Goal: Information Seeking & Learning: Learn about a topic

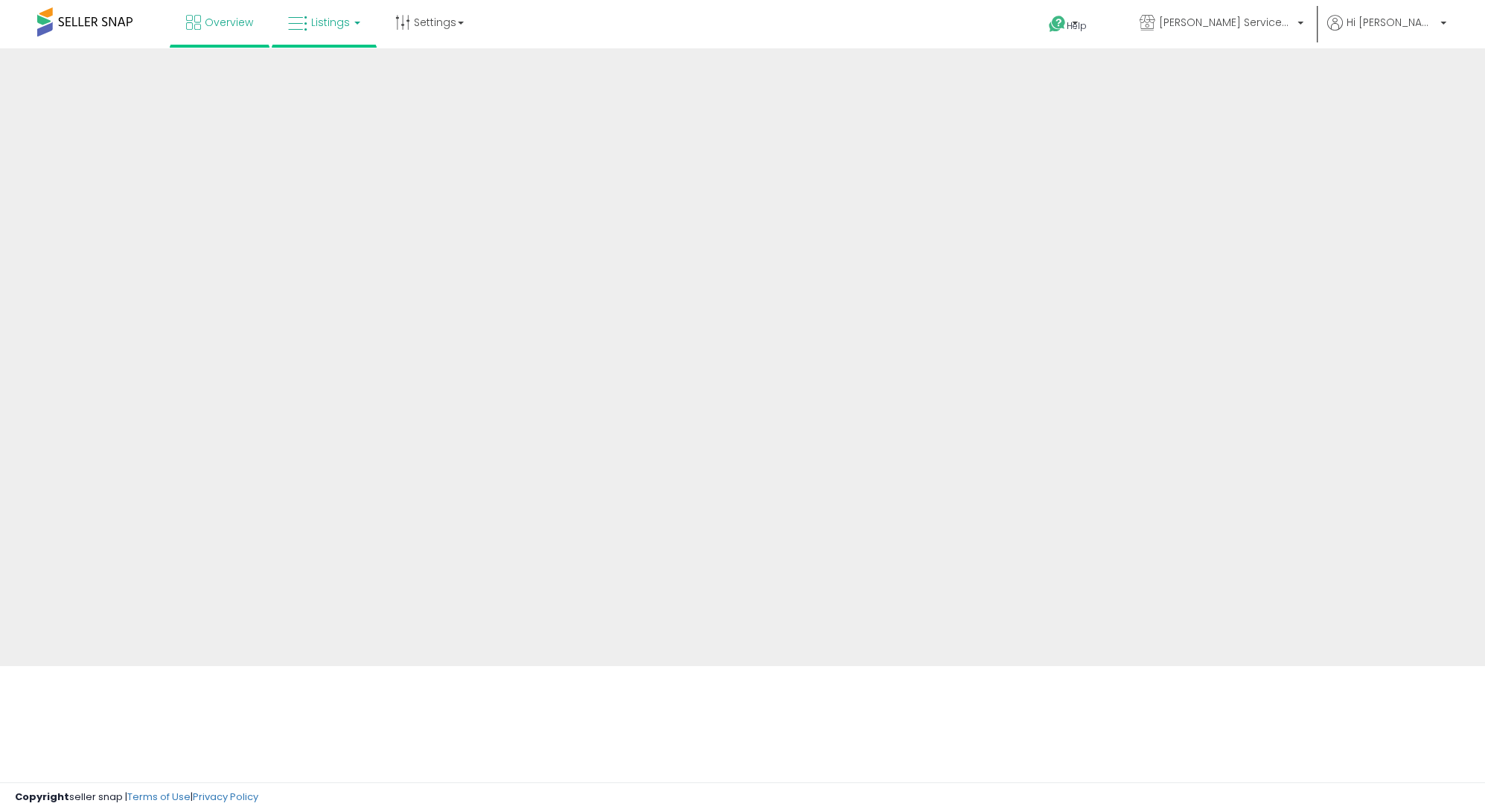
click at [316, 33] on link "Listings" at bounding box center [324, 22] width 95 height 44
click at [326, 34] on link "Listings" at bounding box center [324, 22] width 95 height 44
click at [332, 28] on span "Listings" at bounding box center [330, 21] width 39 height 14
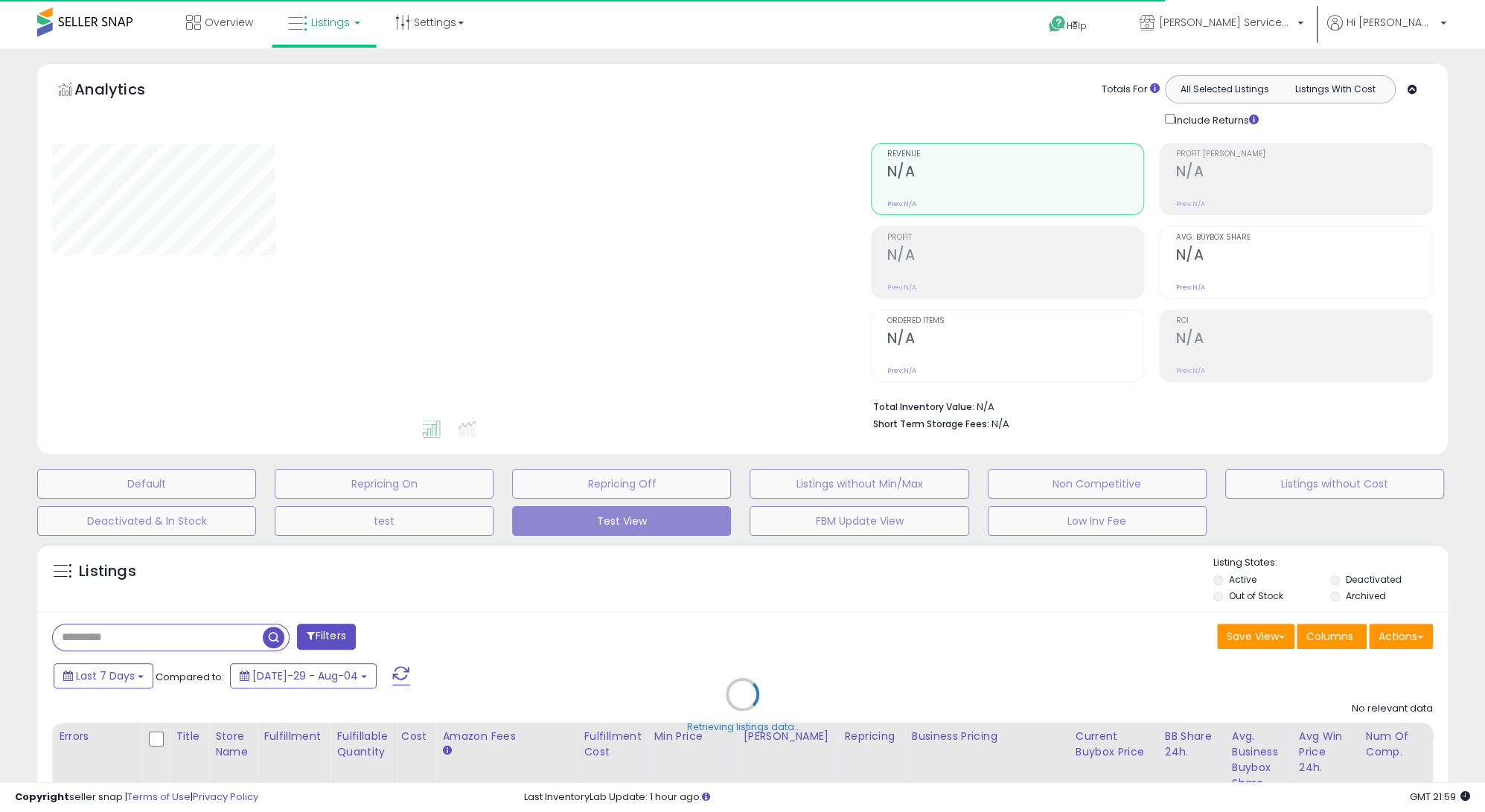
click at [128, 673] on div "Retrieving listings data.." at bounding box center [742, 706] width 1433 height 340
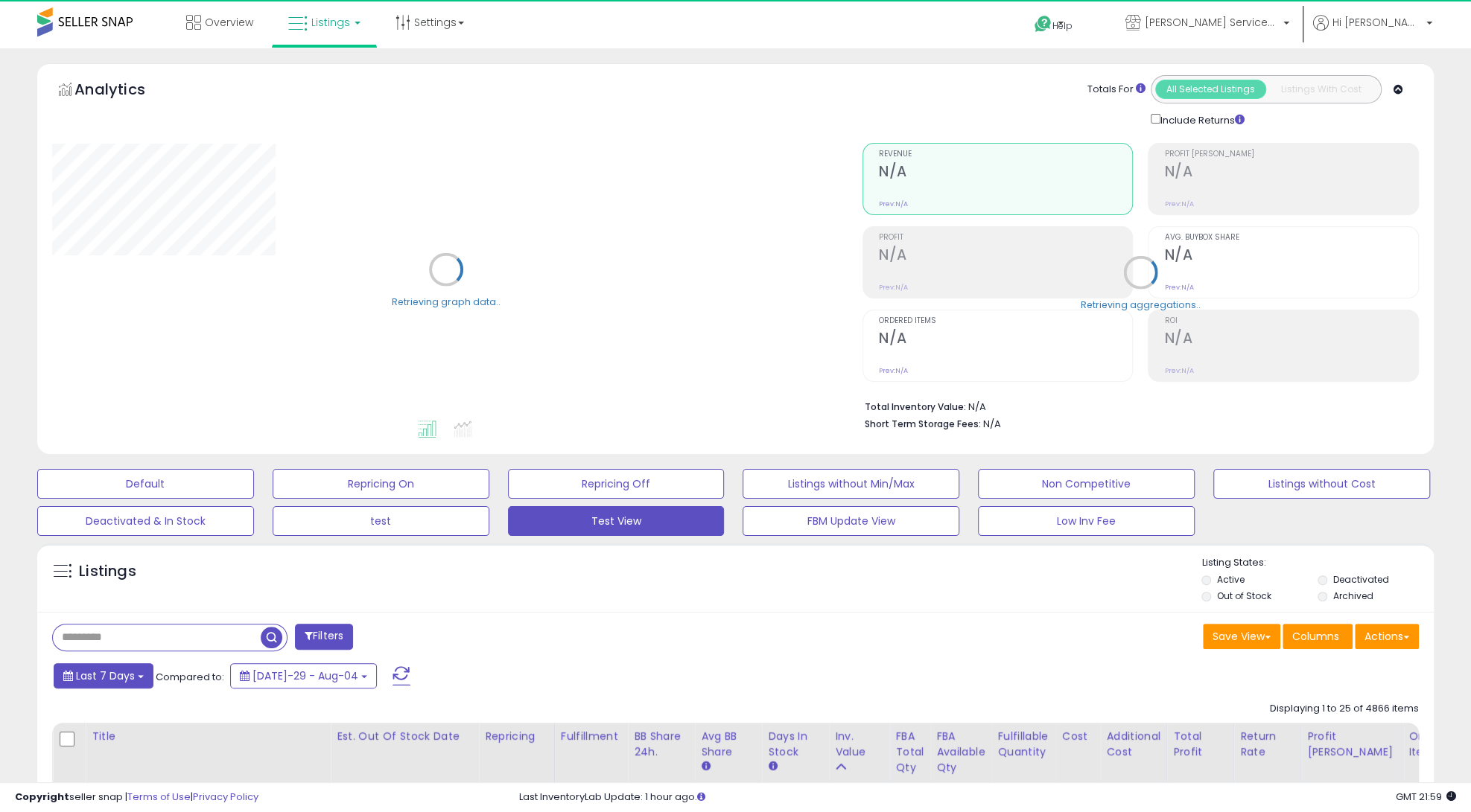
click at [96, 674] on span "Last 7 Days" at bounding box center [105, 675] width 59 height 14
type input "**********"
click at [132, 749] on li "Custom Range" at bounding box center [119, 756] width 119 height 20
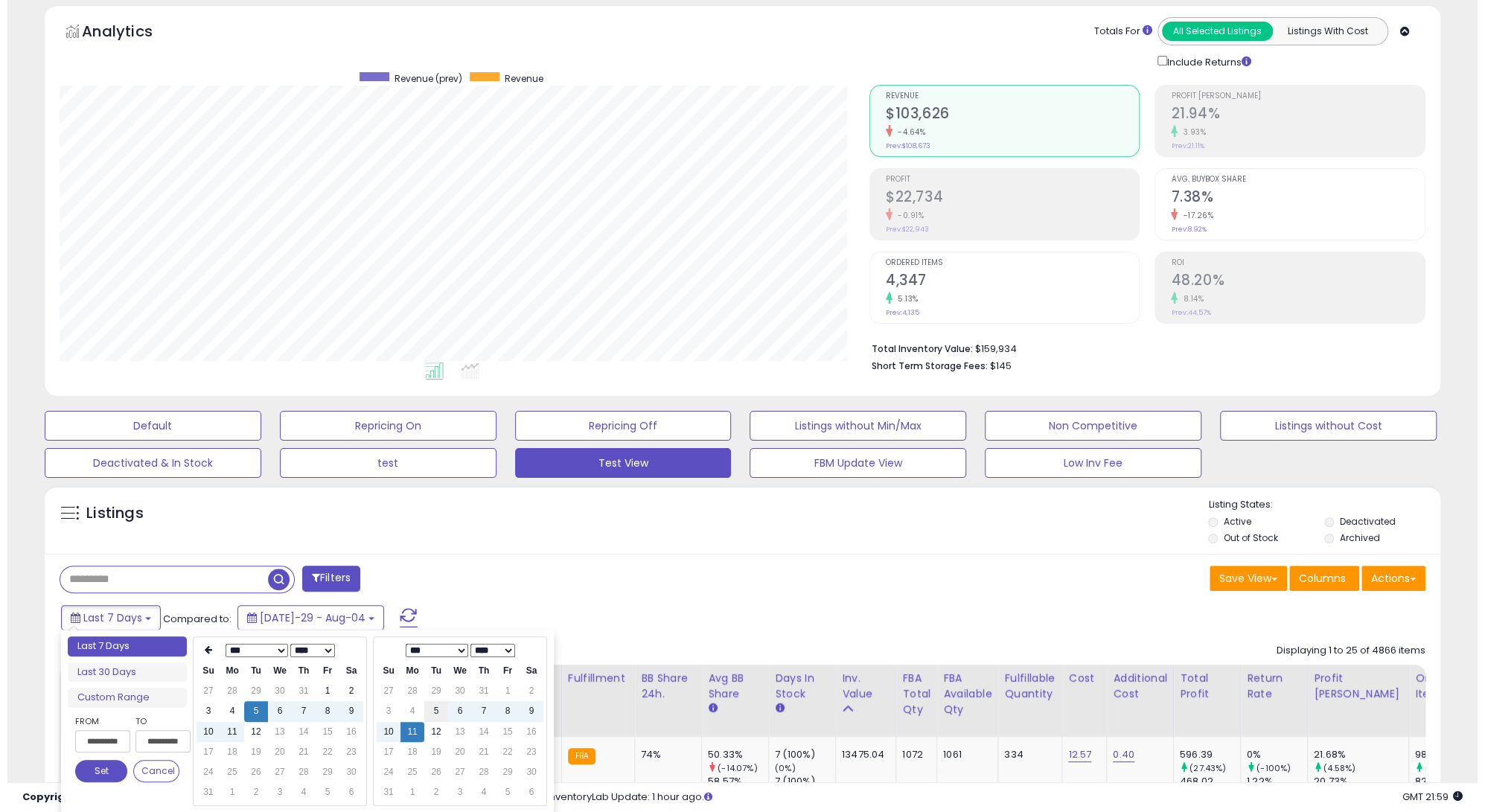
scroll to position [118, 0]
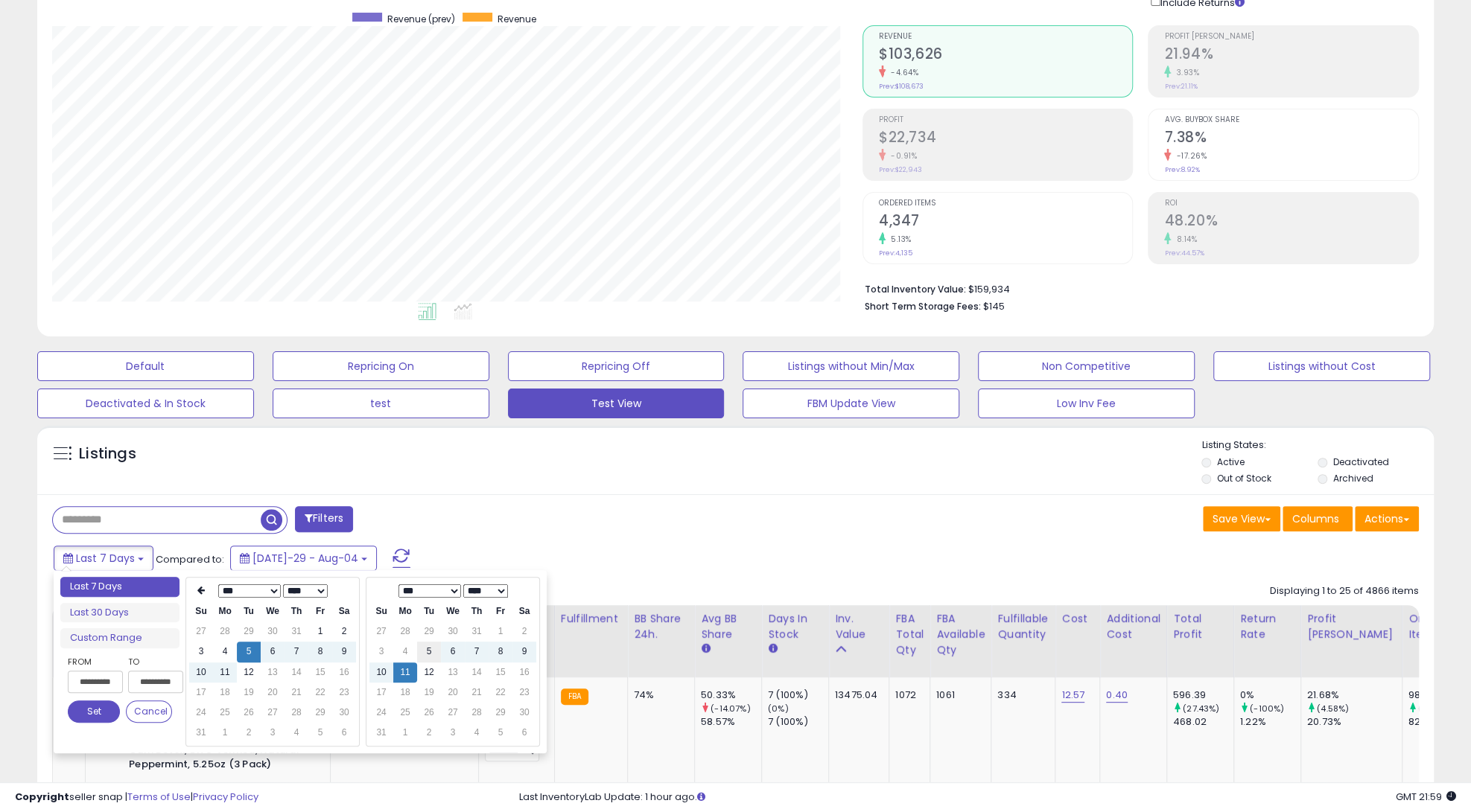
type input "**********"
click at [340, 649] on td "9" at bounding box center [344, 652] width 24 height 20
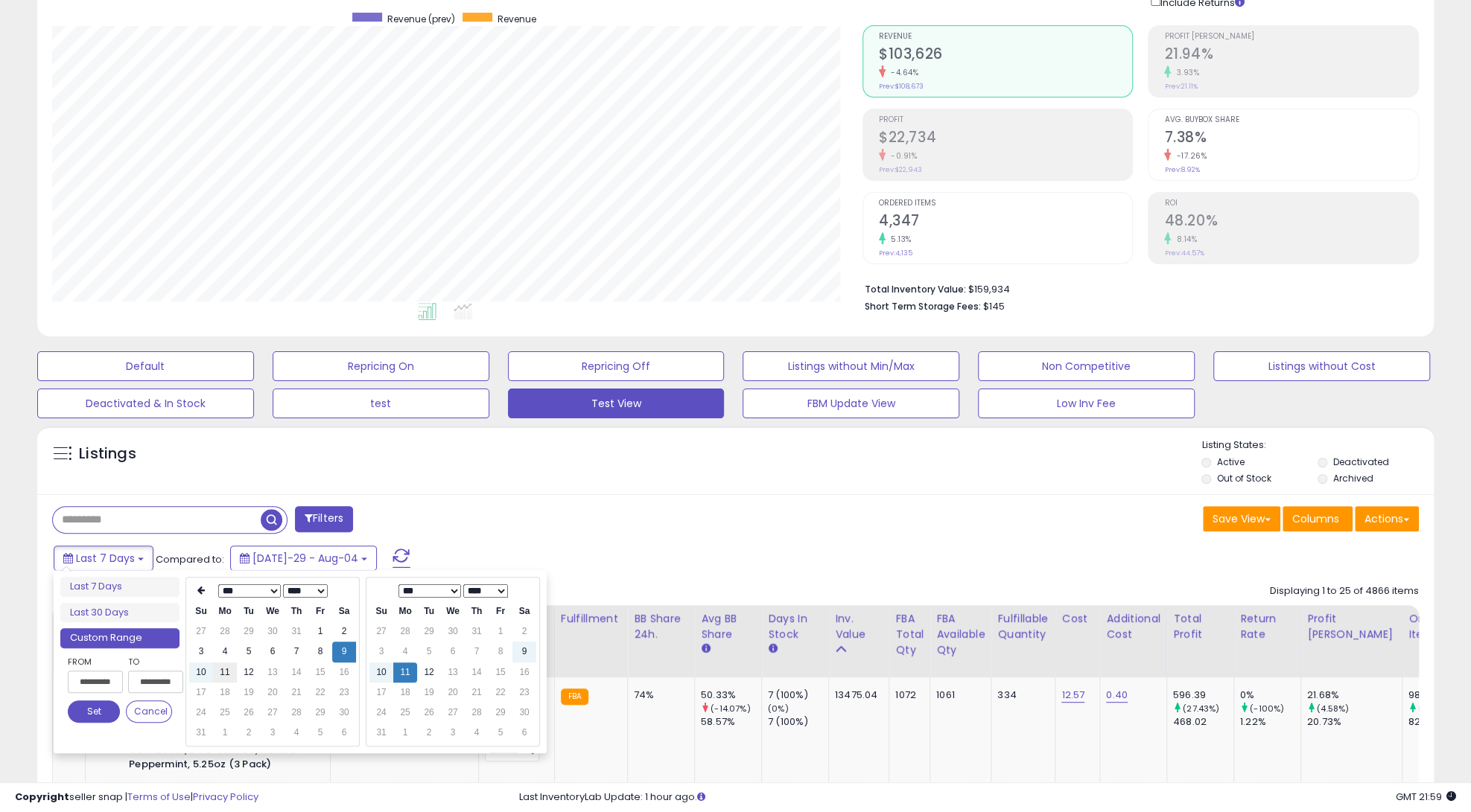
click at [227, 673] on td "11" at bounding box center [225, 672] width 24 height 20
type input "**********"
click at [250, 672] on td "12" at bounding box center [248, 672] width 24 height 20
type input "**********"
click at [340, 652] on td "9" at bounding box center [344, 652] width 24 height 20
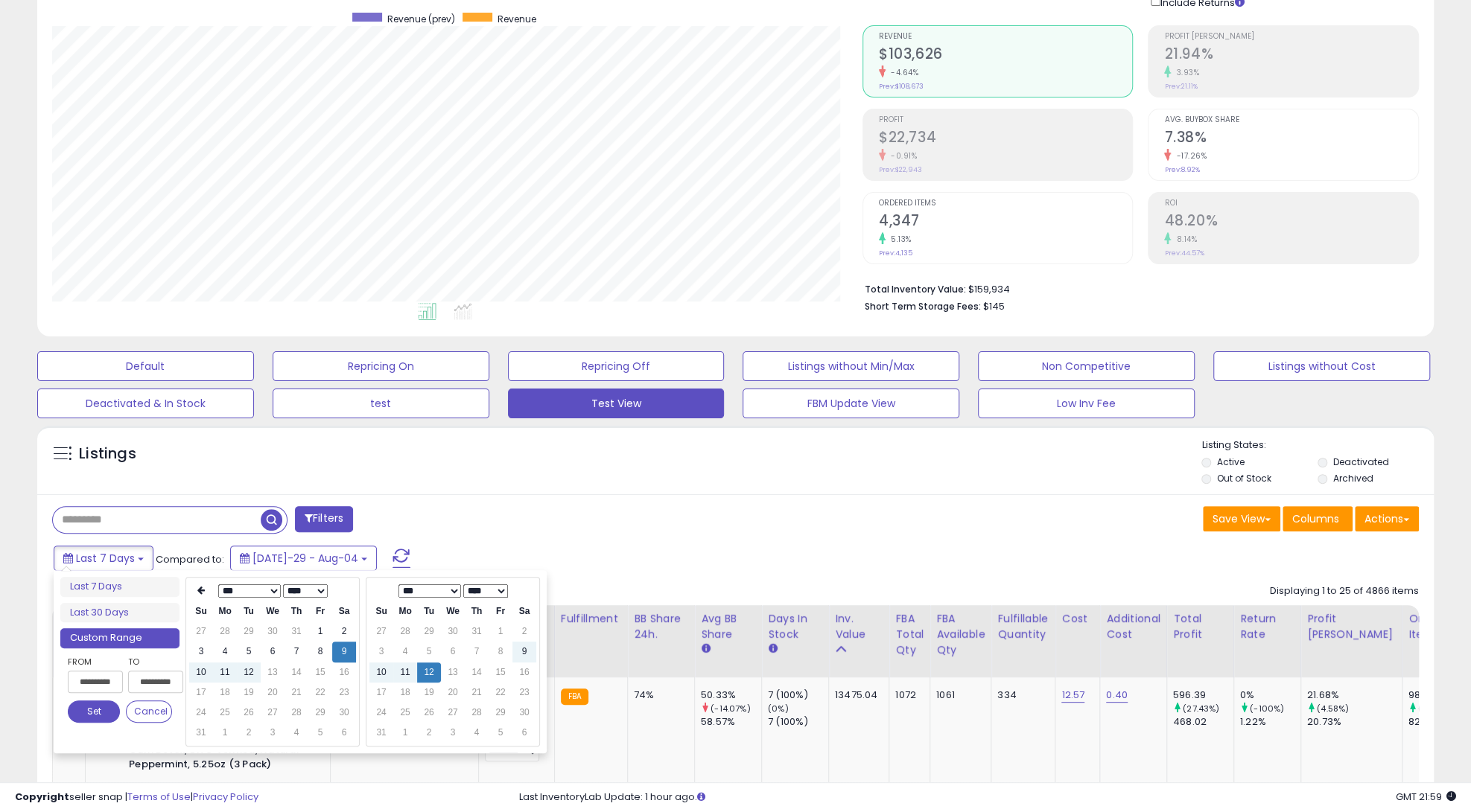
type input "**********"
click at [99, 714] on button "Set" at bounding box center [94, 712] width 52 height 22
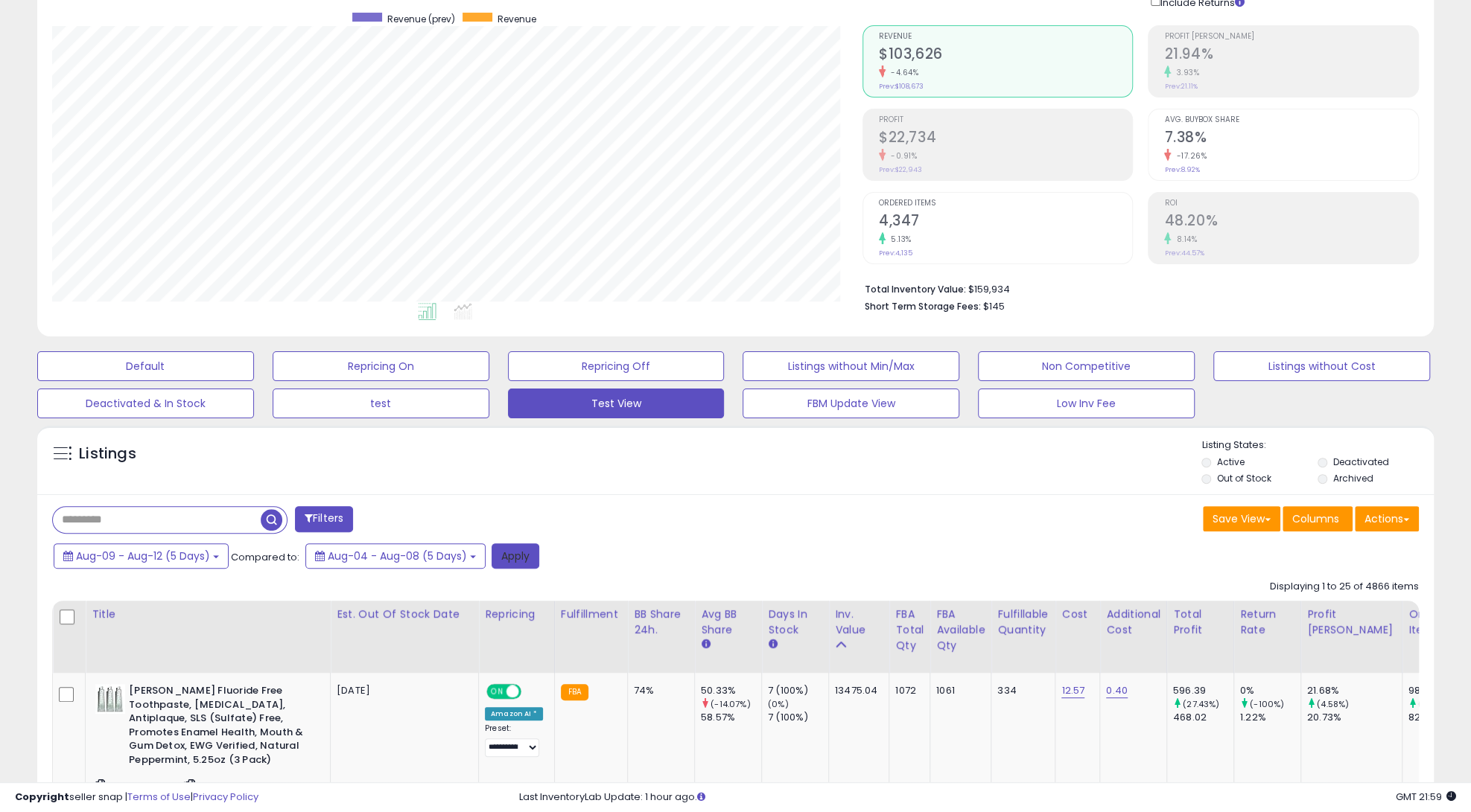
click at [519, 559] on button "Apply" at bounding box center [515, 556] width 47 height 25
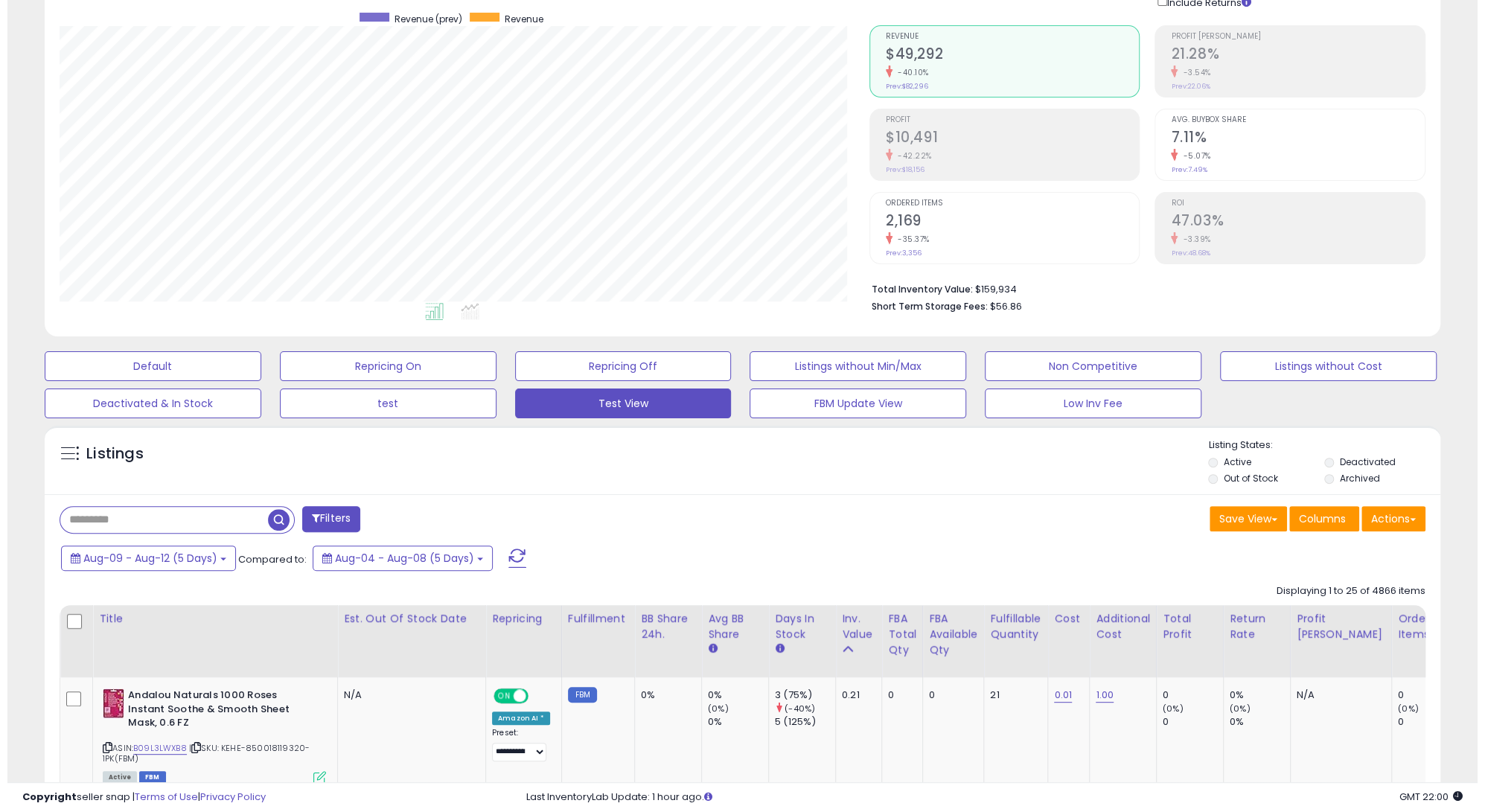
scroll to position [0, 0]
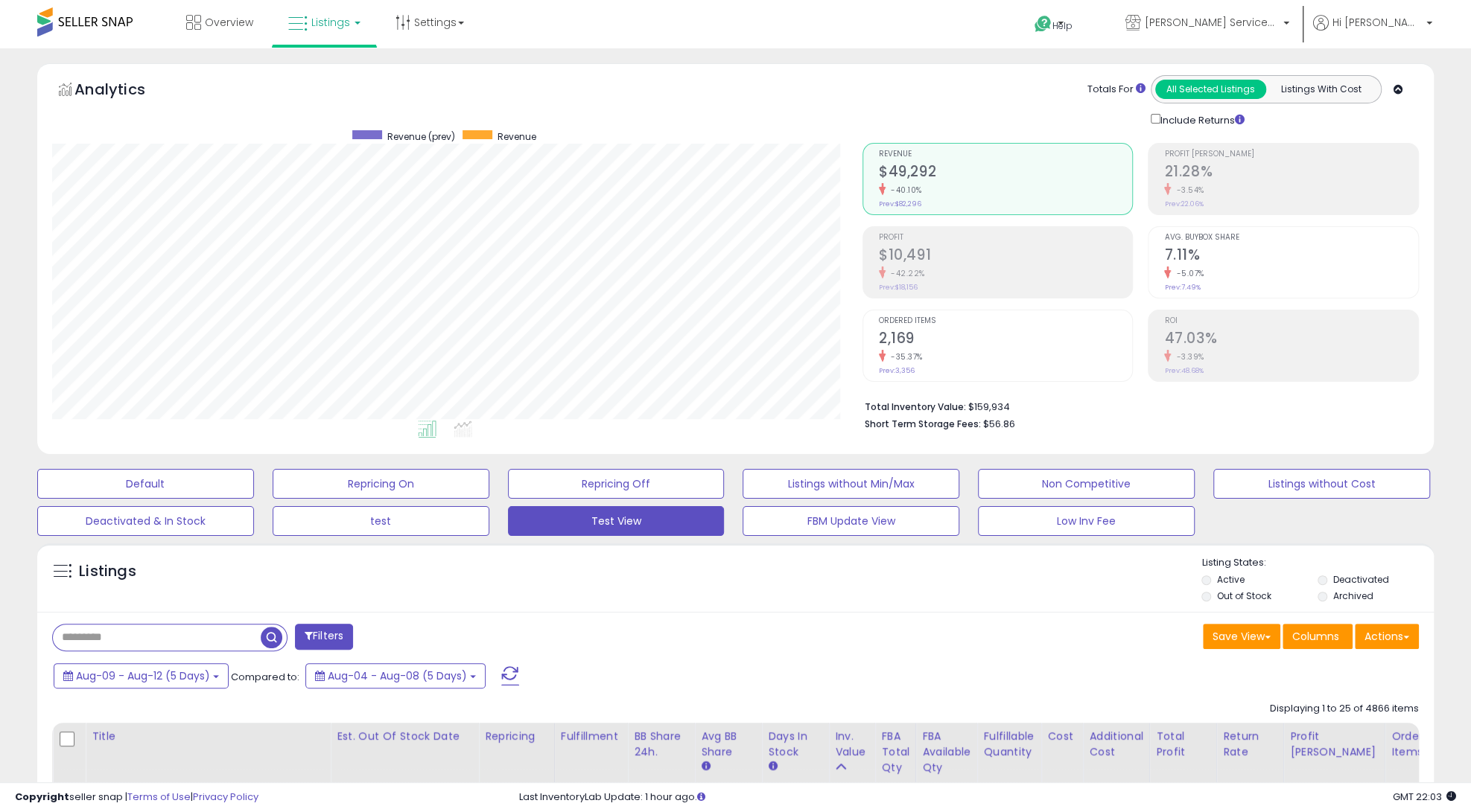
click at [925, 571] on div "Listings" at bounding box center [736, 581] width 1397 height 50
click at [925, 568] on div "Listings" at bounding box center [736, 581] width 1397 height 50
drag, startPoint x: 925, startPoint y: 568, endPoint x: 914, endPoint y: 674, distance: 106.6
click at [914, 674] on div "Aug-09 - Aug-12 (5 Days) Compared to: Aug-04 - Aug-08 (5 Days)" at bounding box center [562, 678] width 1025 height 34
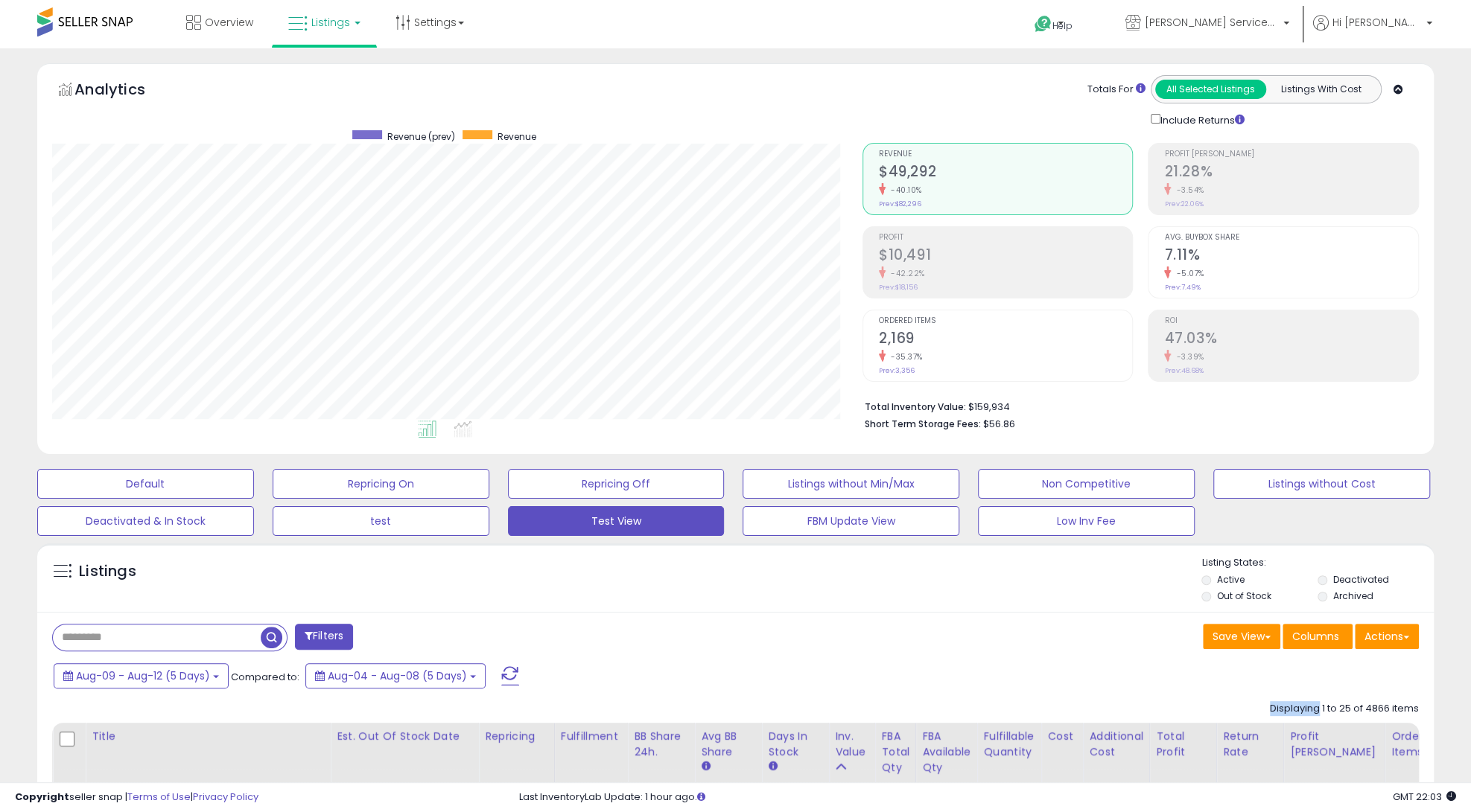
click at [914, 674] on div "Aug-09 - Aug-12 (5 Days) Compared to: Aug-04 - Aug-08 (5 Days)" at bounding box center [562, 678] width 1025 height 34
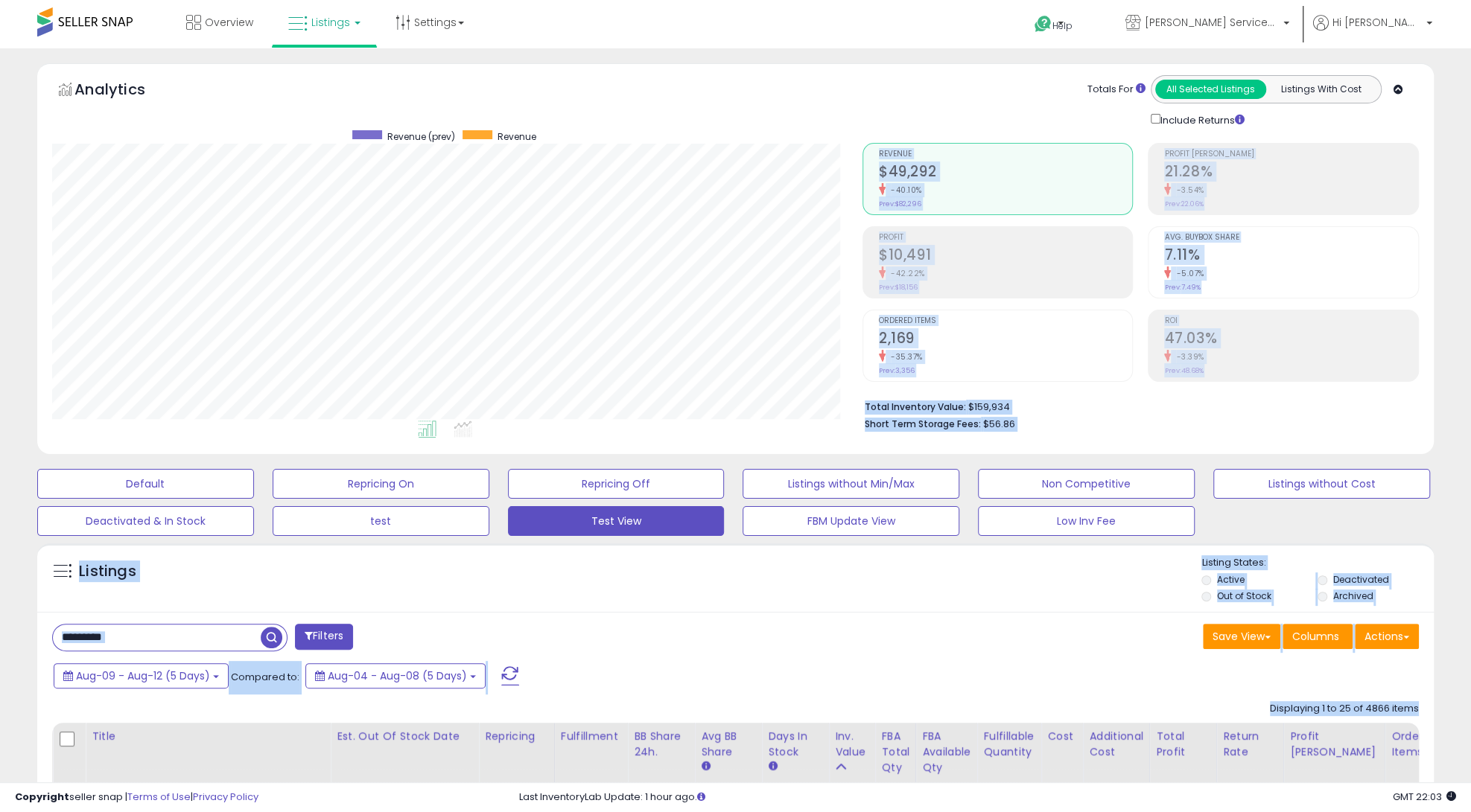
drag, startPoint x: 914, startPoint y: 674, endPoint x: 873, endPoint y: 57, distance: 618.4
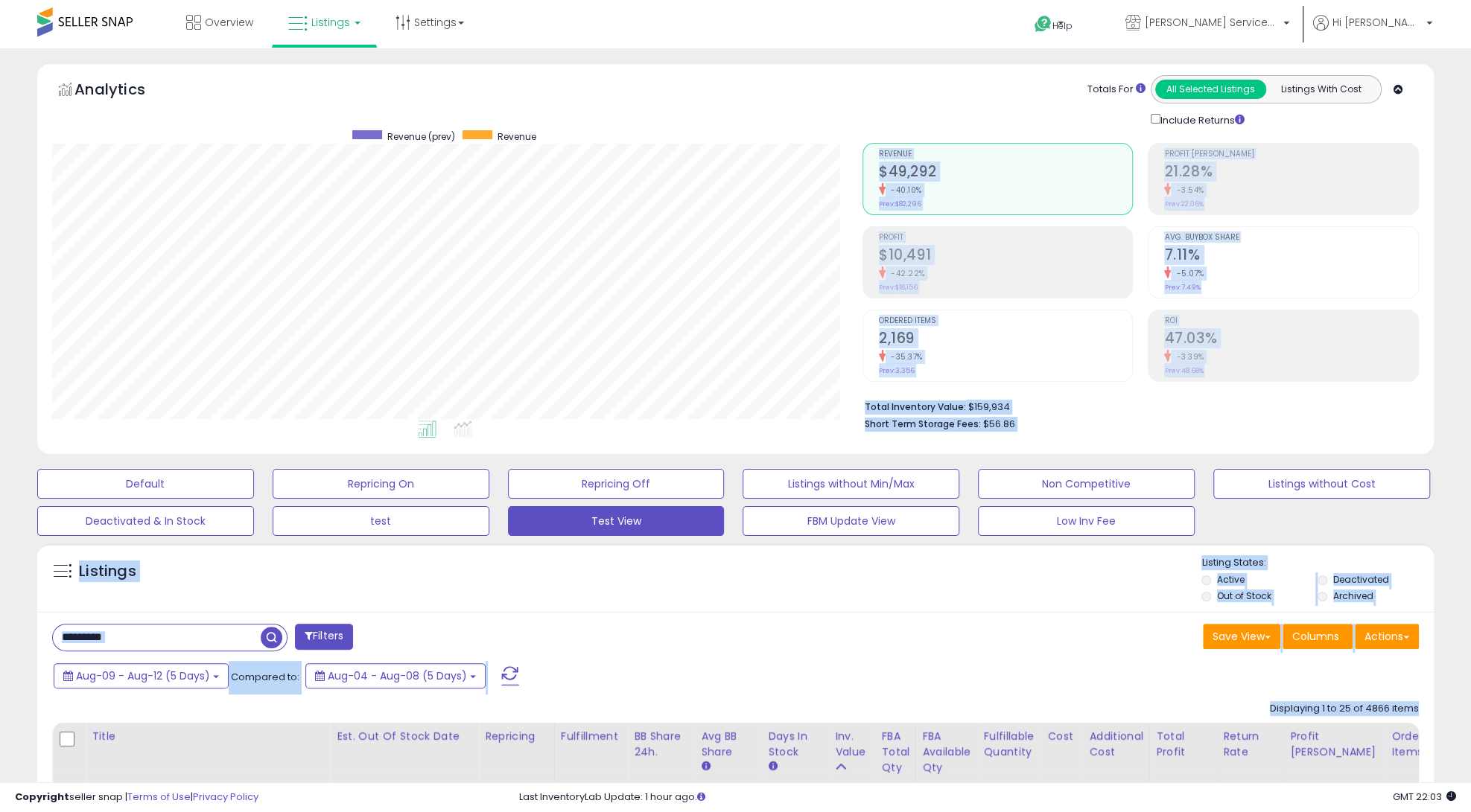
drag, startPoint x: 873, startPoint y: 57, endPoint x: 1050, endPoint y: 686, distance: 653.4
click at [1050, 686] on div "Aug-09 - Aug-12 (5 Days) Compared to: Aug-04 - Aug-08 (5 Days)" at bounding box center [562, 678] width 1025 height 34
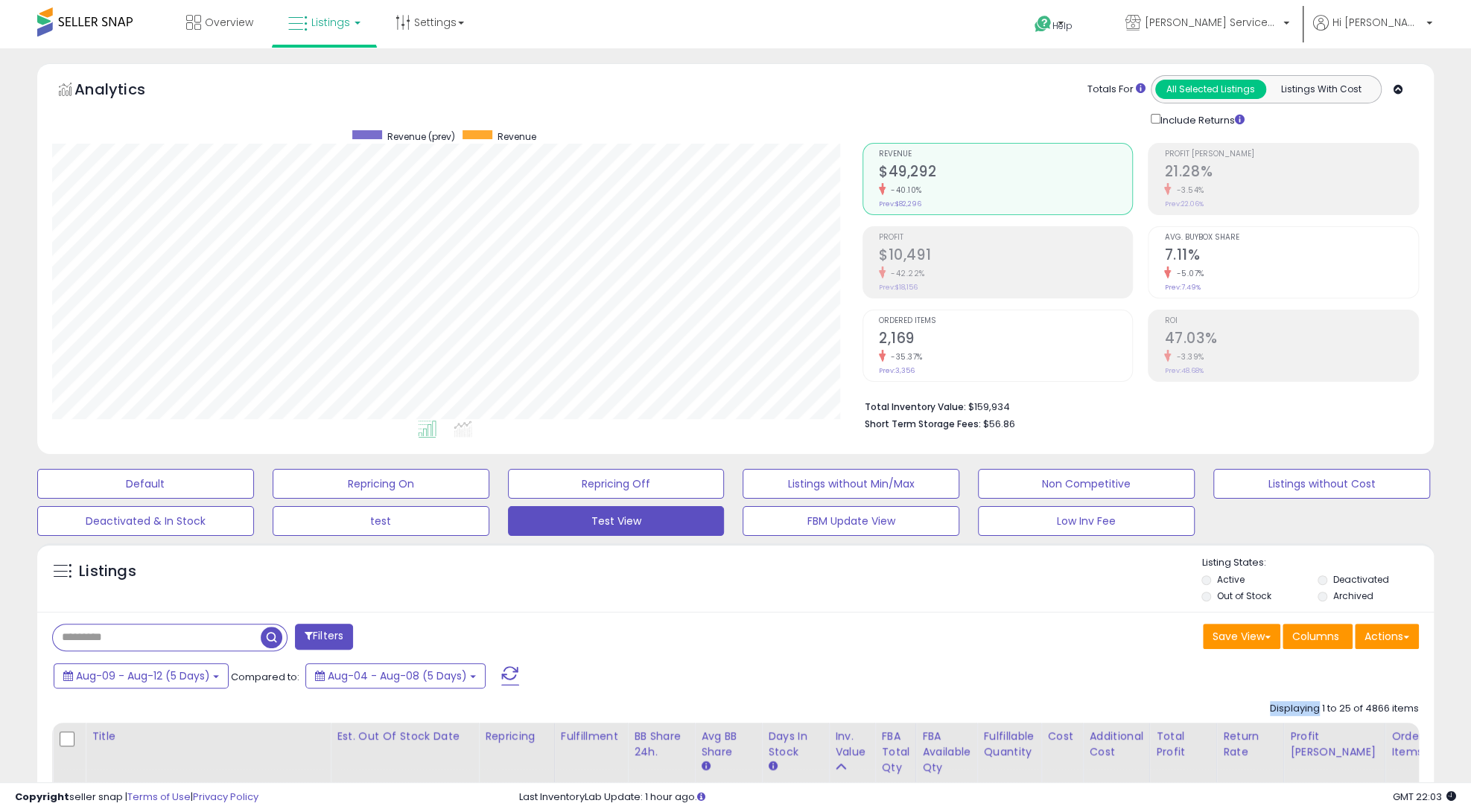
click at [1050, 686] on div "Aug-09 - Aug-12 (5 Days) Compared to: Aug-04 - Aug-08 (5 Days)" at bounding box center [562, 678] width 1025 height 34
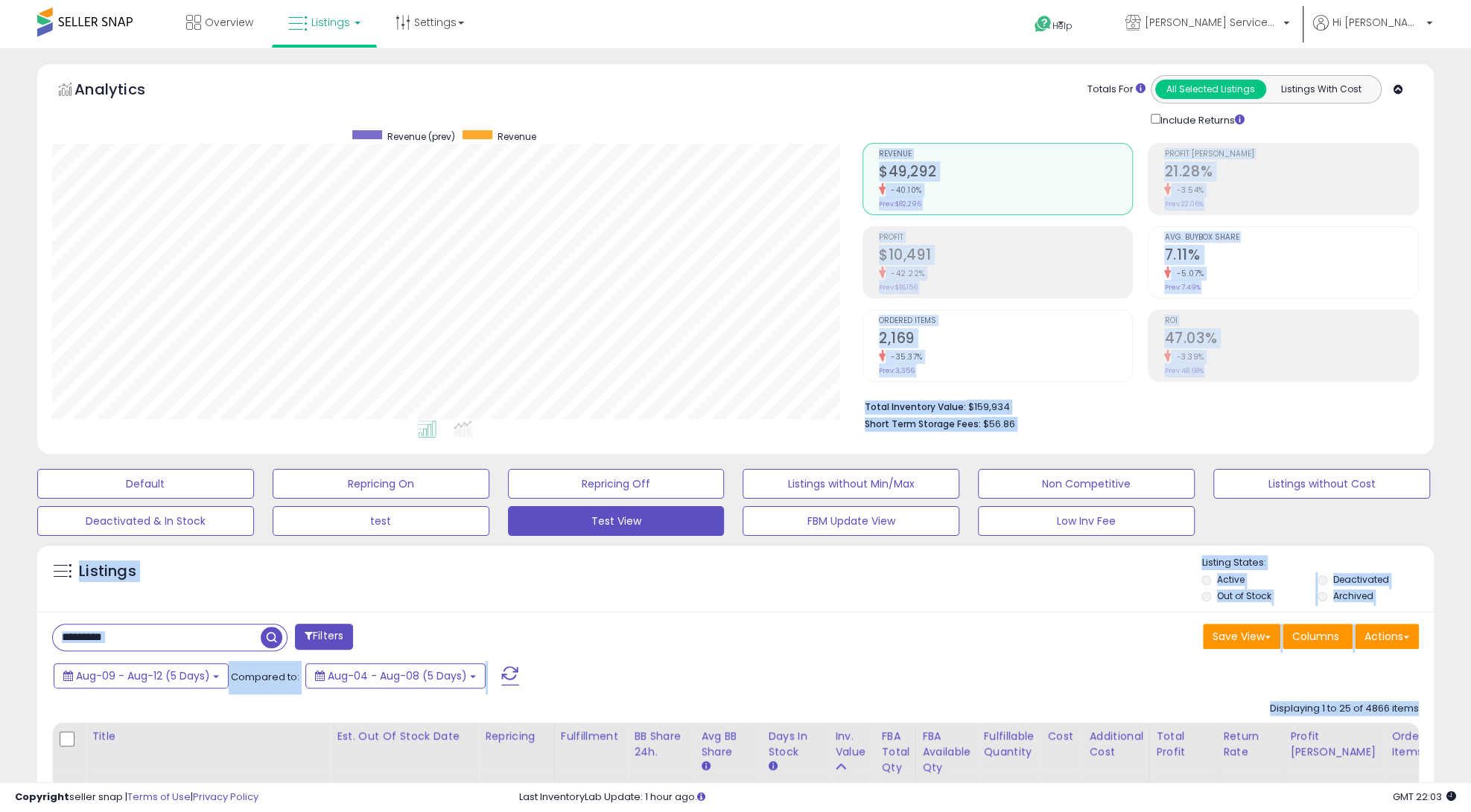
drag, startPoint x: 1050, startPoint y: 686, endPoint x: 889, endPoint y: 57, distance: 649.3
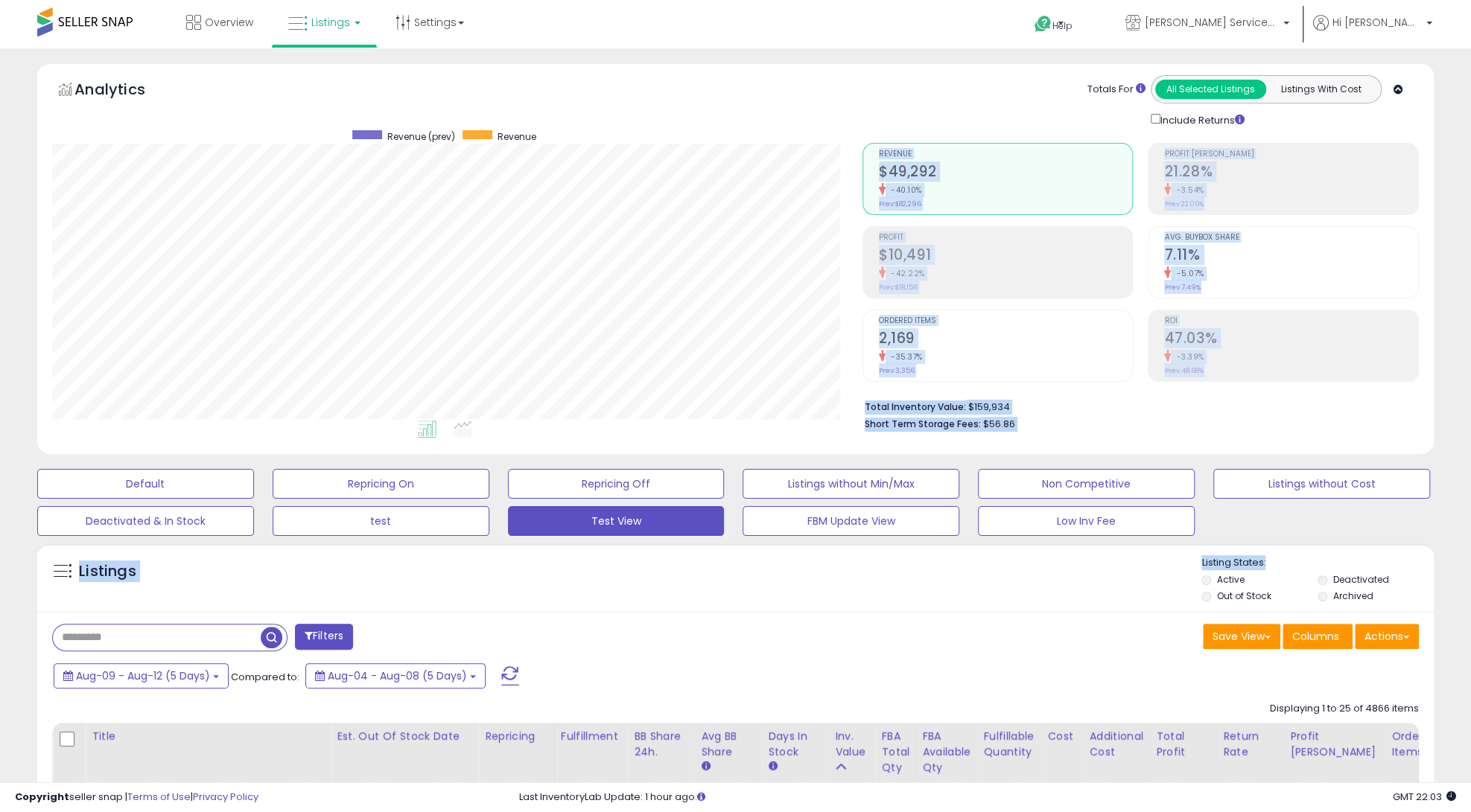
drag, startPoint x: 889, startPoint y: 57, endPoint x: 1052, endPoint y: 572, distance: 540.2
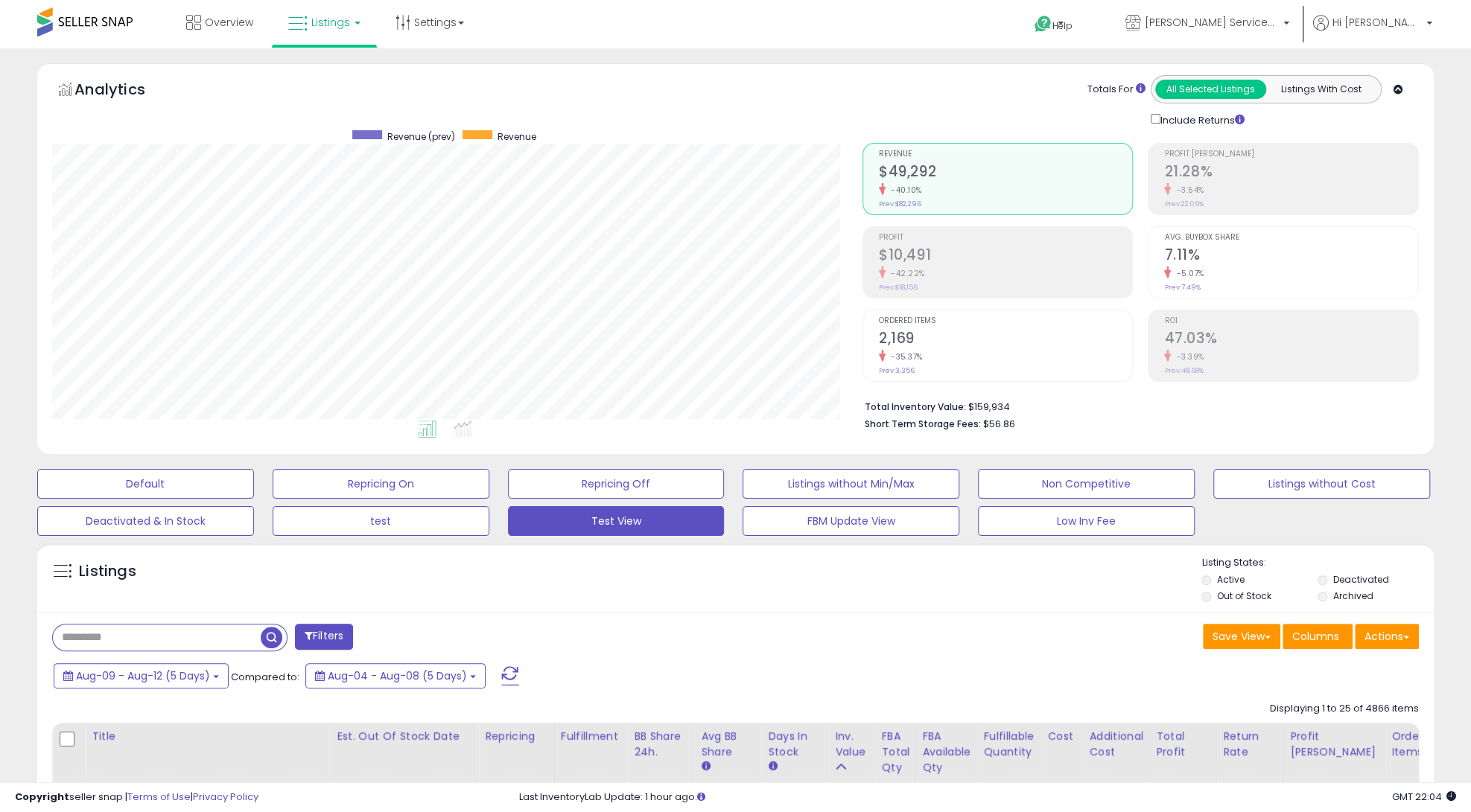
click at [928, 102] on div "Totals For All Selected Listings Listings With Cost Include Returns" at bounding box center [1135, 101] width 546 height 53
drag, startPoint x: 928, startPoint y: 102, endPoint x: 1289, endPoint y: 443, distance: 496.6
click at [1290, 443] on div "Analytics Totals For All Selected Listings Listings With Cost Include Returns" at bounding box center [736, 259] width 1397 height 391
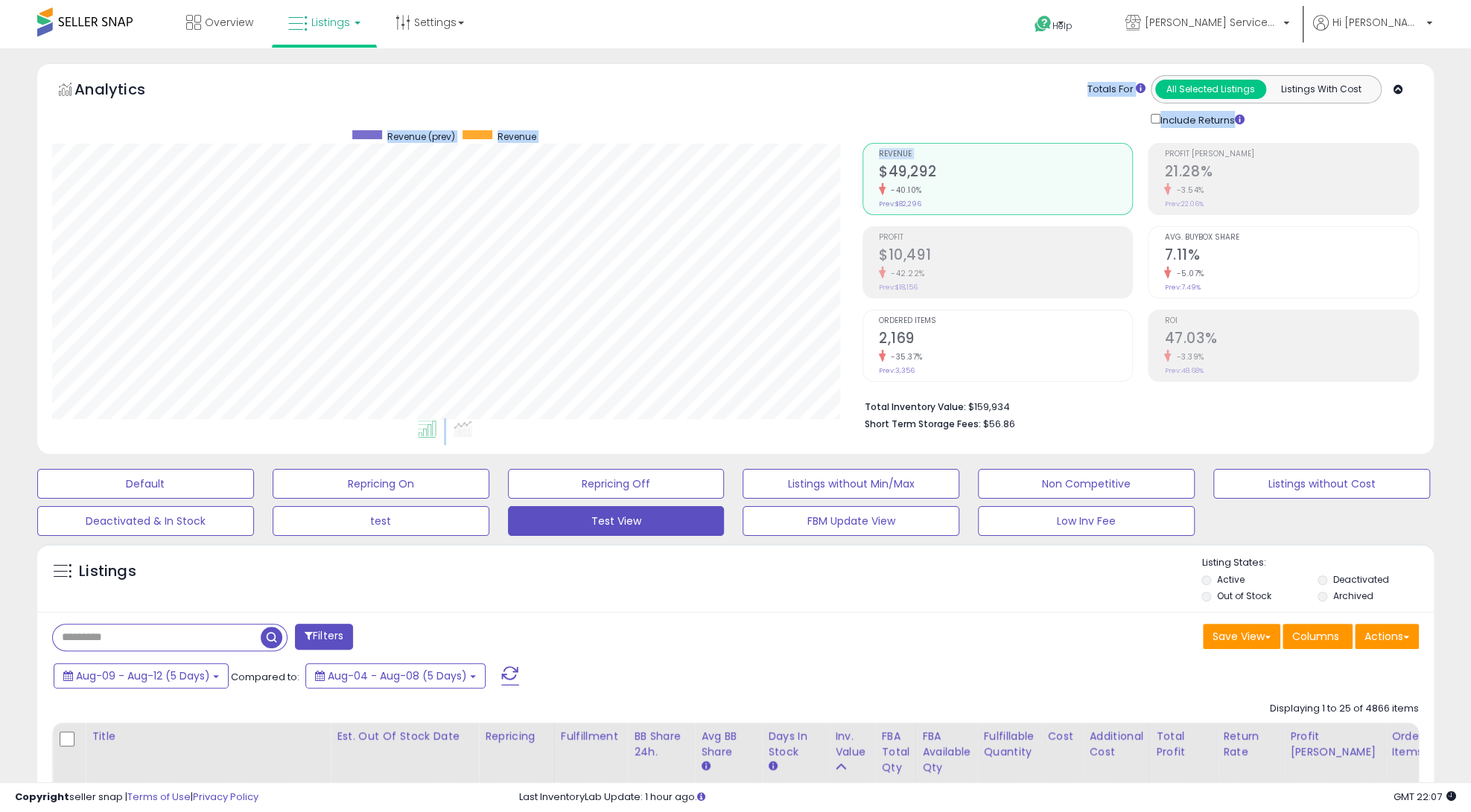
click at [1289, 443] on div "Analytics Totals For All Selected Listings Listings With Cost Include Returns" at bounding box center [736, 259] width 1397 height 391
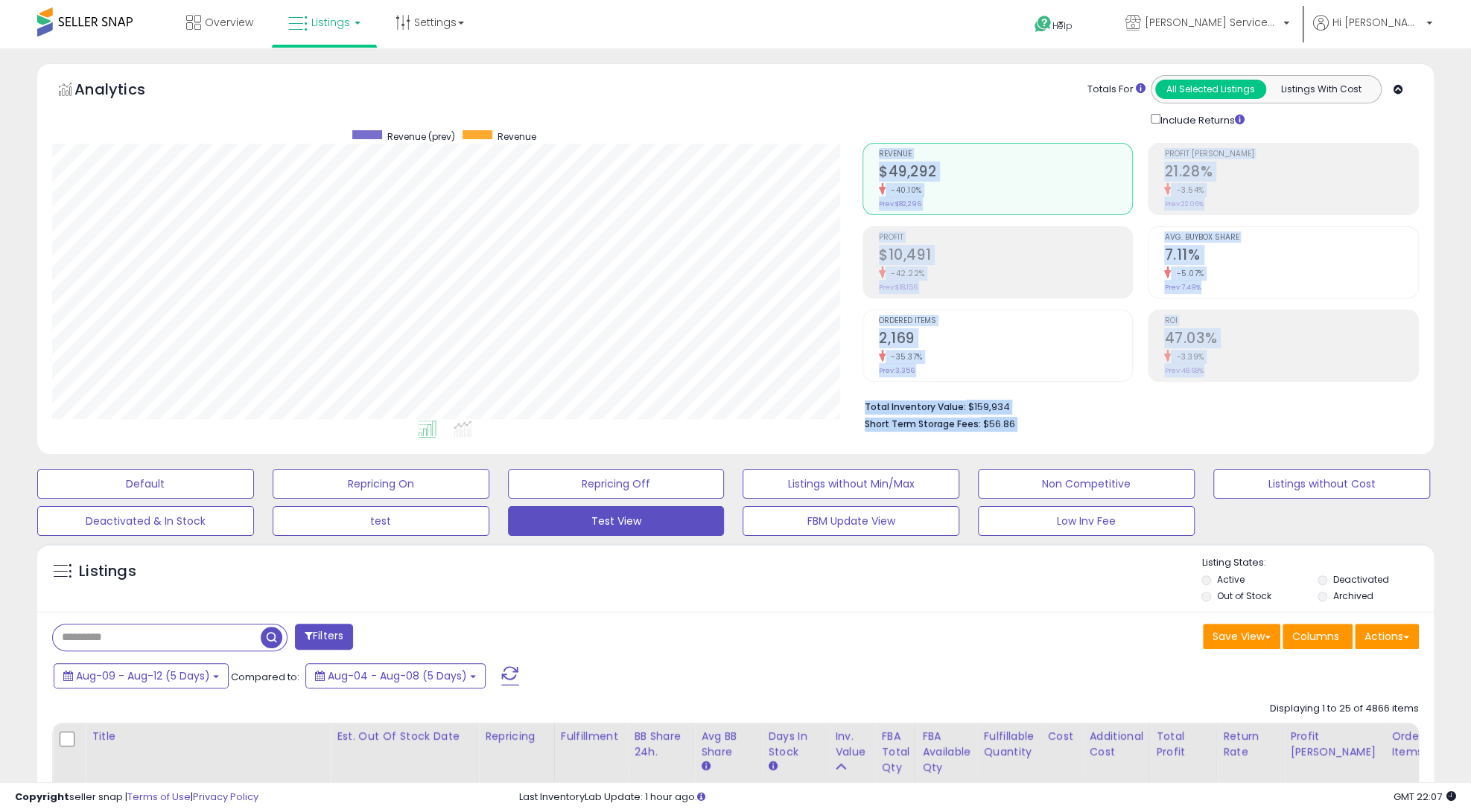
drag, startPoint x: 1289, startPoint y: 443, endPoint x: 997, endPoint y: 426, distance: 292.5
click at [996, 426] on div "Analytics Totals For All Selected Listings Listings With Cost Include Returns" at bounding box center [736, 259] width 1397 height 391
click at [997, 426] on span "$56.86" at bounding box center [999, 424] width 32 height 14
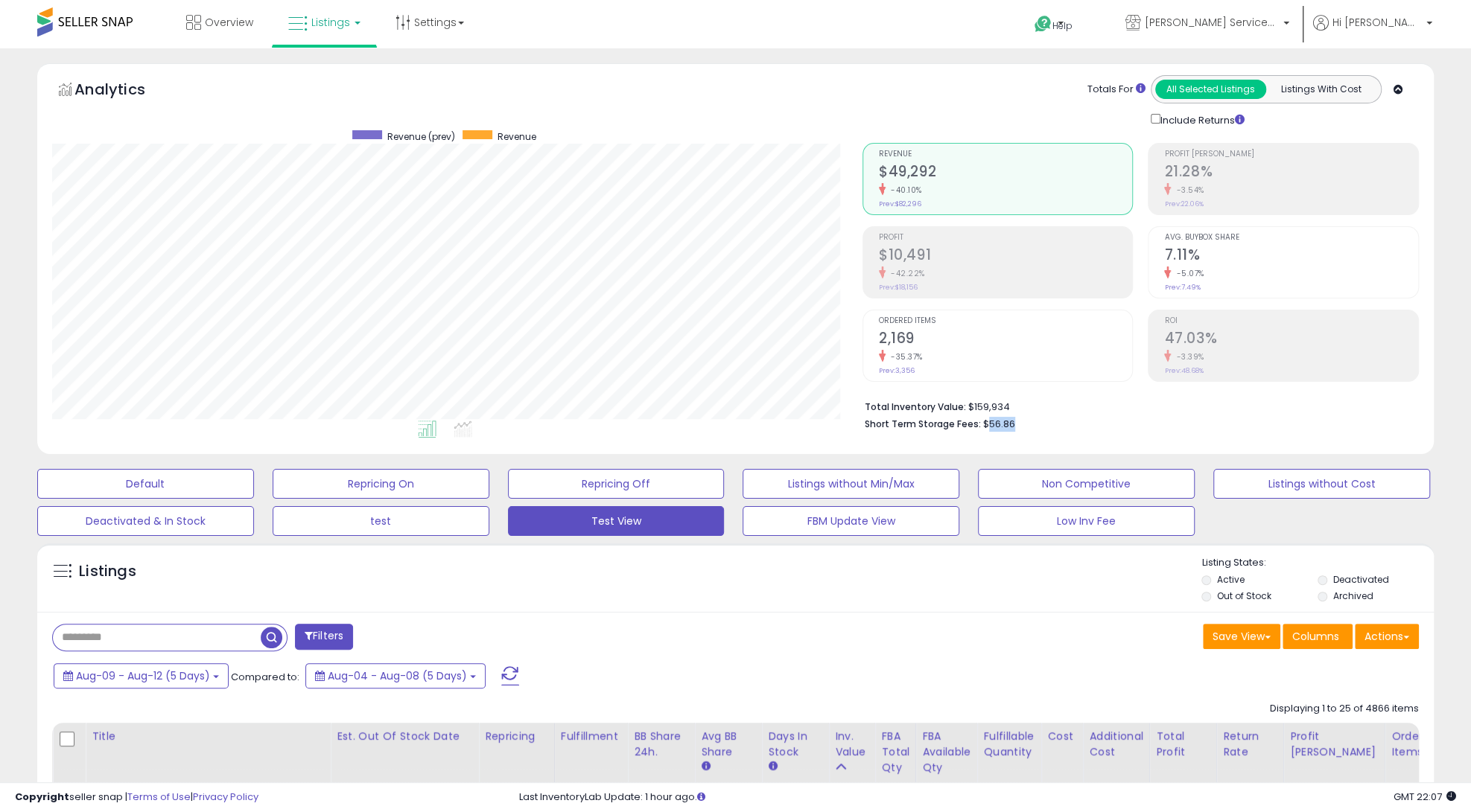
click at [997, 426] on span "$56.86" at bounding box center [999, 424] width 32 height 14
drag, startPoint x: 997, startPoint y: 426, endPoint x: 891, endPoint y: 385, distance: 113.7
click at [891, 385] on div "Total Inventory Value: $159,934 Short Term Storage Fees: $56.86" at bounding box center [1141, 410] width 556 height 57
click at [928, 263] on h2 "$10,491" at bounding box center [1005, 256] width 254 height 20
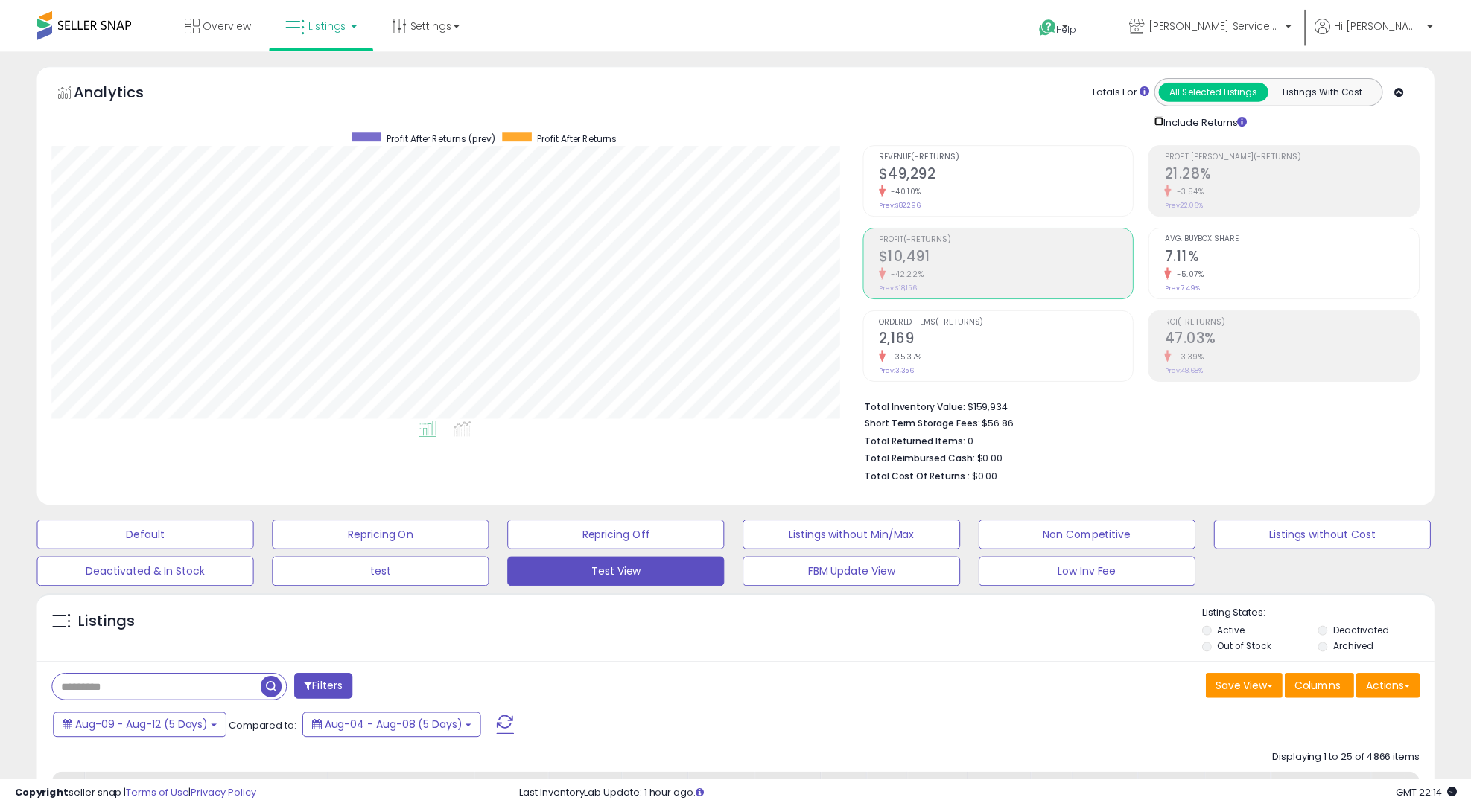
scroll to position [744203, 743960]
